Goal: Task Accomplishment & Management: Use online tool/utility

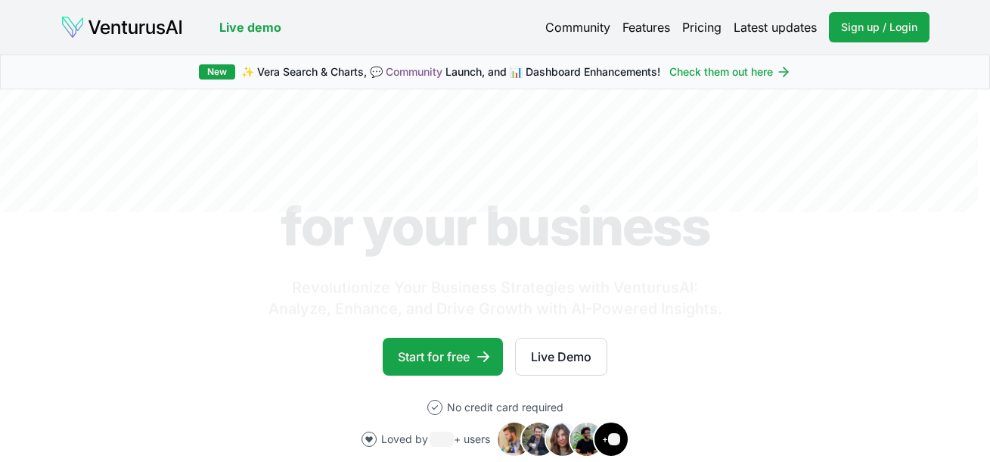
click at [990, 14] on html "Live demo Community Features Pricing Latest updates Sign up / Login Login Live …" at bounding box center [495, 231] width 990 height 462
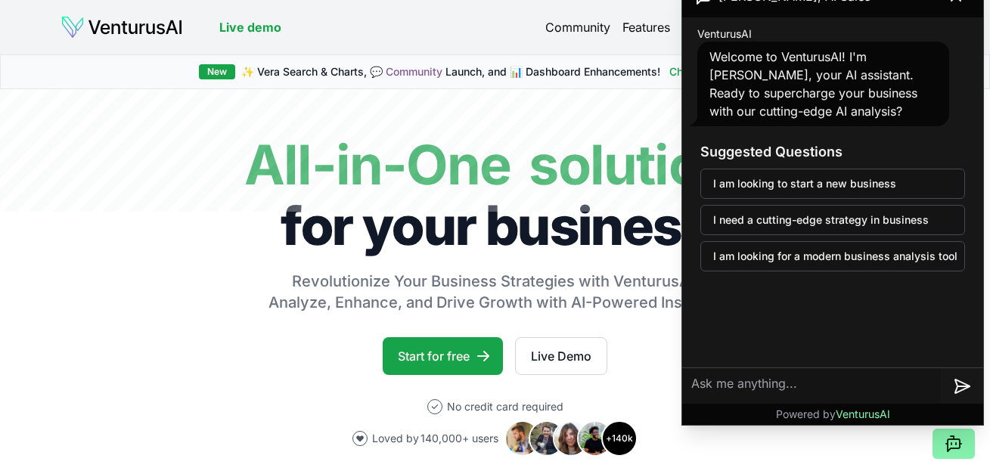
click at [771, 384] on textarea at bounding box center [811, 386] width 259 height 36
type textarea "مشروع تجفيف الخضر والفواكه"
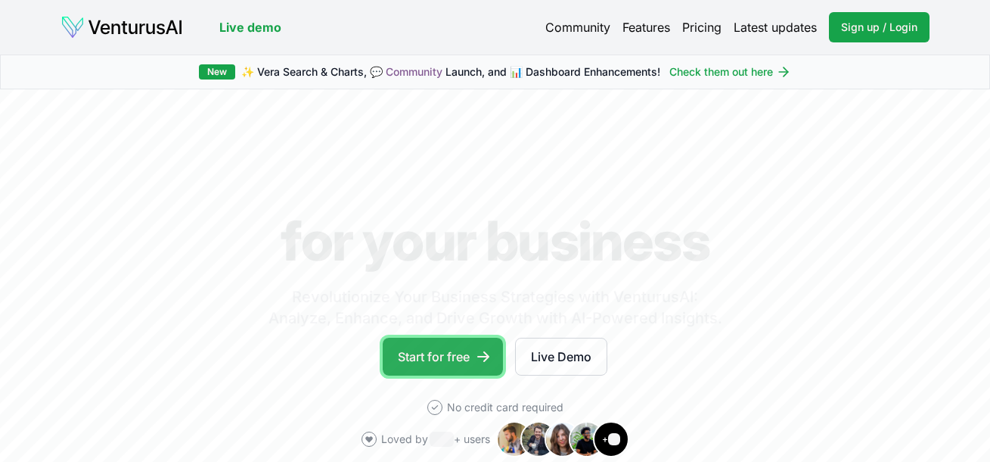
click at [459, 352] on link "Start for free" at bounding box center [443, 356] width 120 height 38
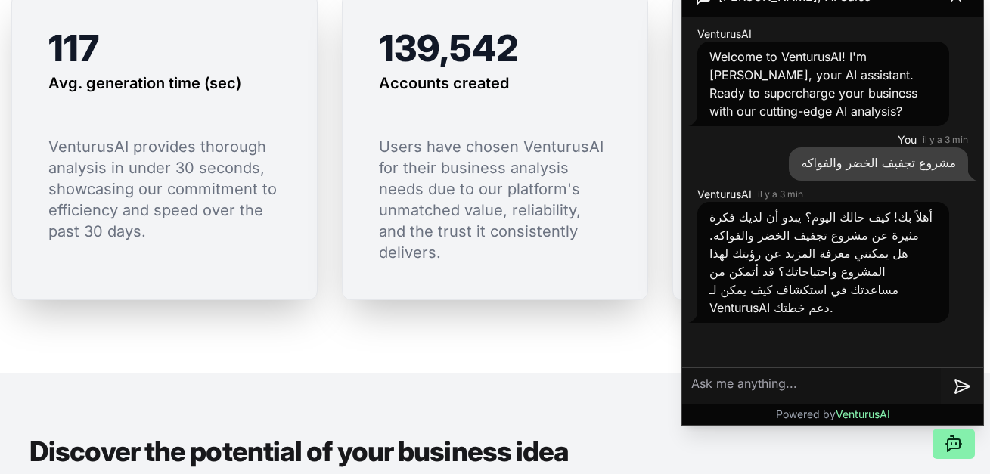
scroll to position [1638, 0]
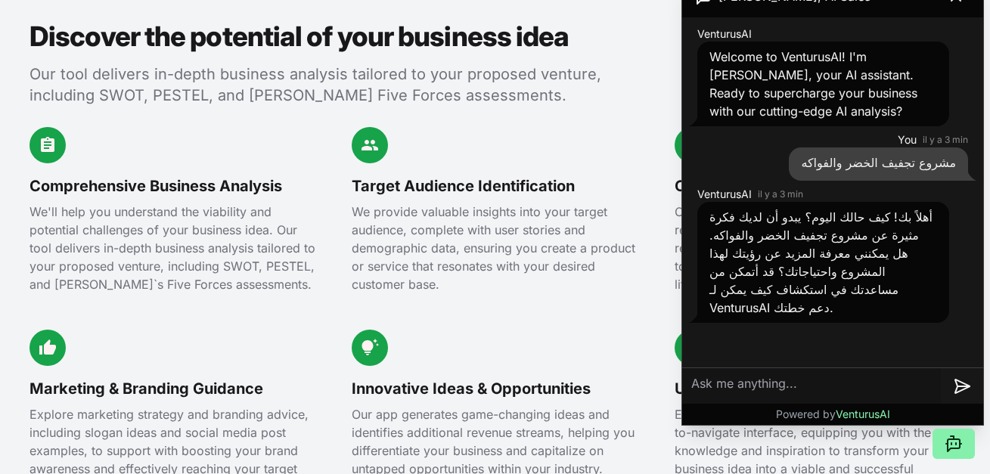
click at [840, 389] on textarea at bounding box center [811, 386] width 259 height 36
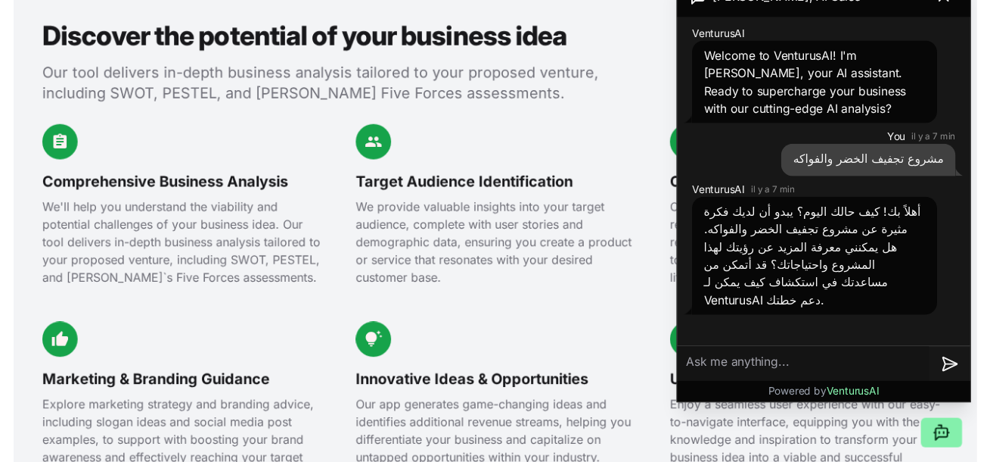
scroll to position [1, 0]
